Goal: Check status: Check status

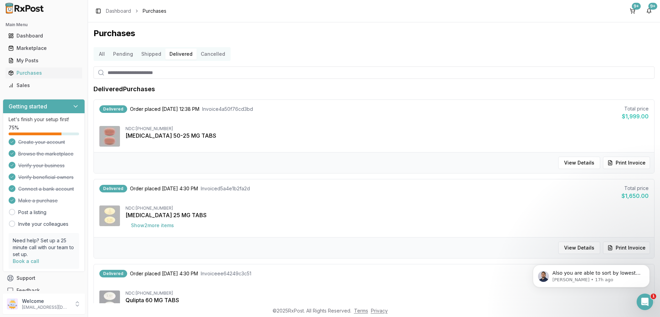
scroll to position [41, 0]
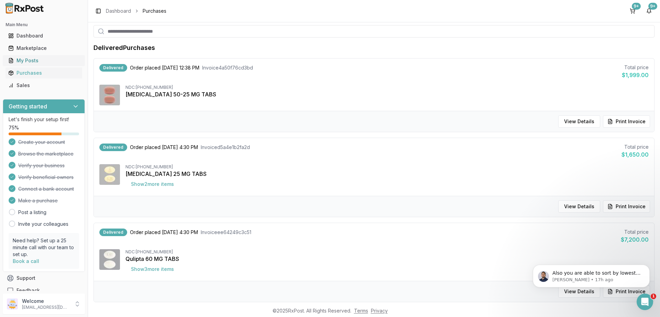
click at [24, 57] on link "My Posts" at bounding box center [44, 60] width 77 height 12
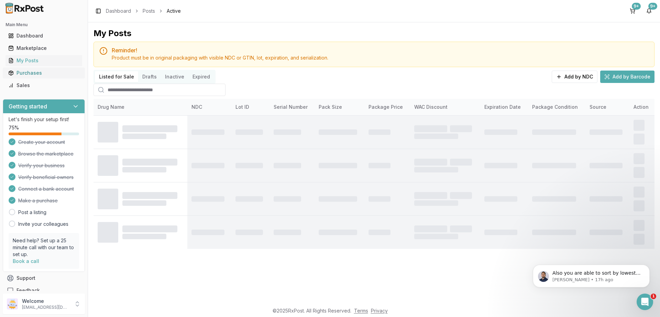
click at [24, 70] on div "Purchases" at bounding box center [43, 72] width 71 height 7
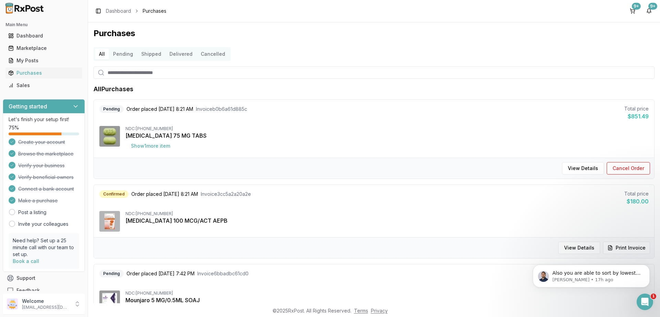
click at [179, 56] on button "Delivered" at bounding box center [180, 53] width 31 height 11
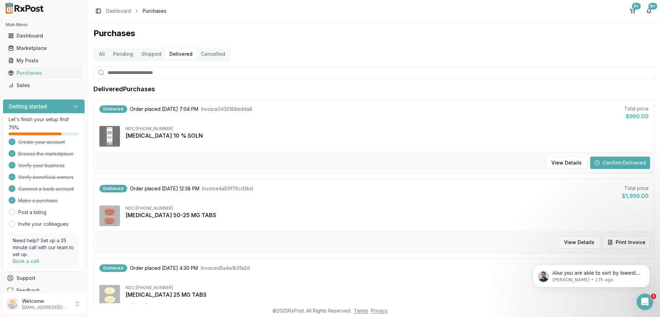
click at [614, 161] on button "Confirm Delivered" at bounding box center [620, 162] width 60 height 12
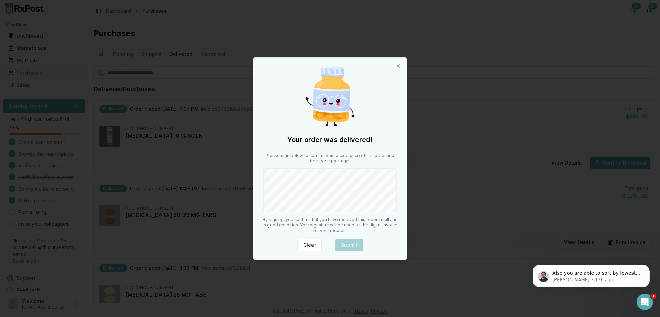
click at [405, 193] on div "Your order was delivered! Please sign below to confirm your acceptance of this …" at bounding box center [329, 159] width 153 height 202
click at [359, 244] on button "Submit" at bounding box center [350, 245] width 28 height 12
